Goal: Find specific page/section: Find specific page/section

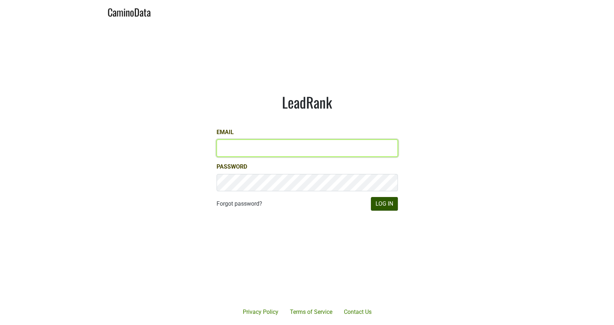
type input "[PERSON_NAME][EMAIL_ADDRESS][DOMAIN_NAME]"
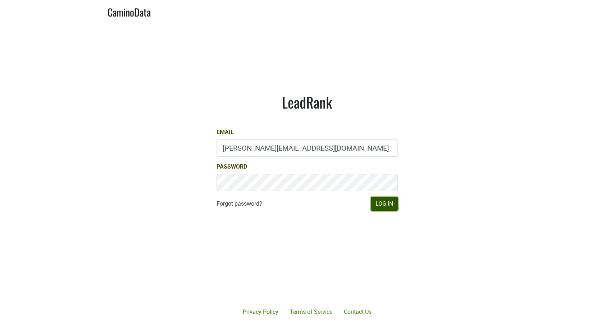
click at [386, 205] on button "Log In" at bounding box center [384, 204] width 27 height 14
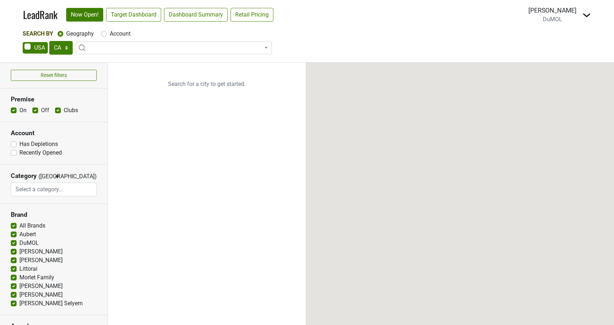
select select "CA"
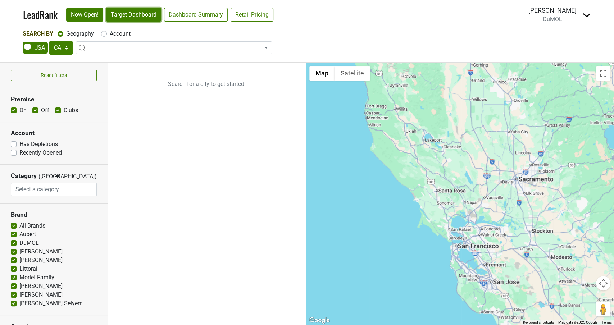
click at [120, 15] on link "Target Dashboard" at bounding box center [133, 15] width 55 height 14
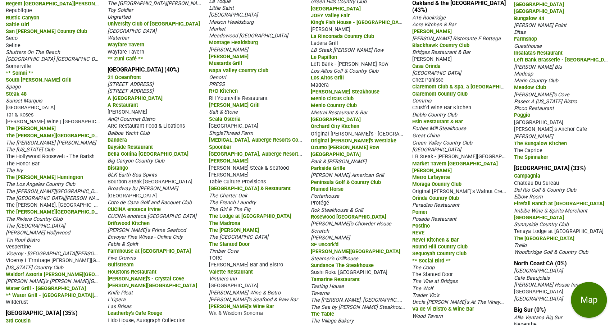
scroll to position [792, 0]
